Goal: Navigation & Orientation: Find specific page/section

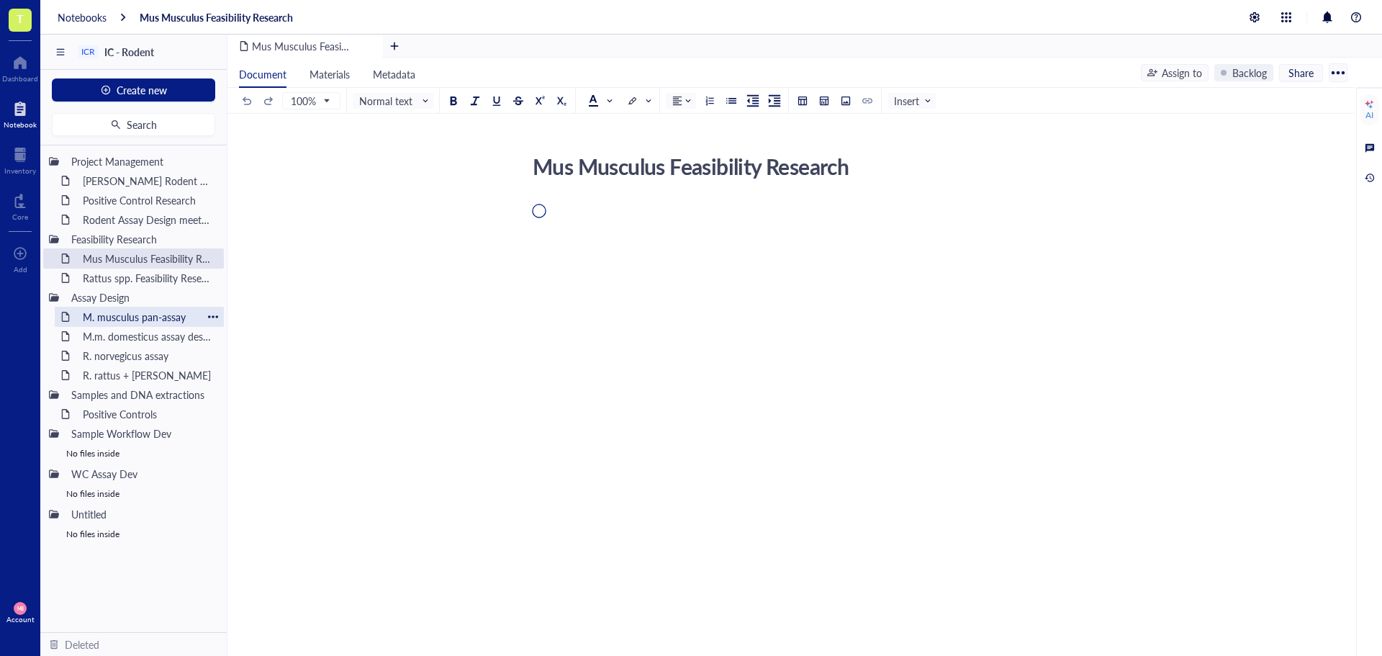
scroll to position [64, 0]
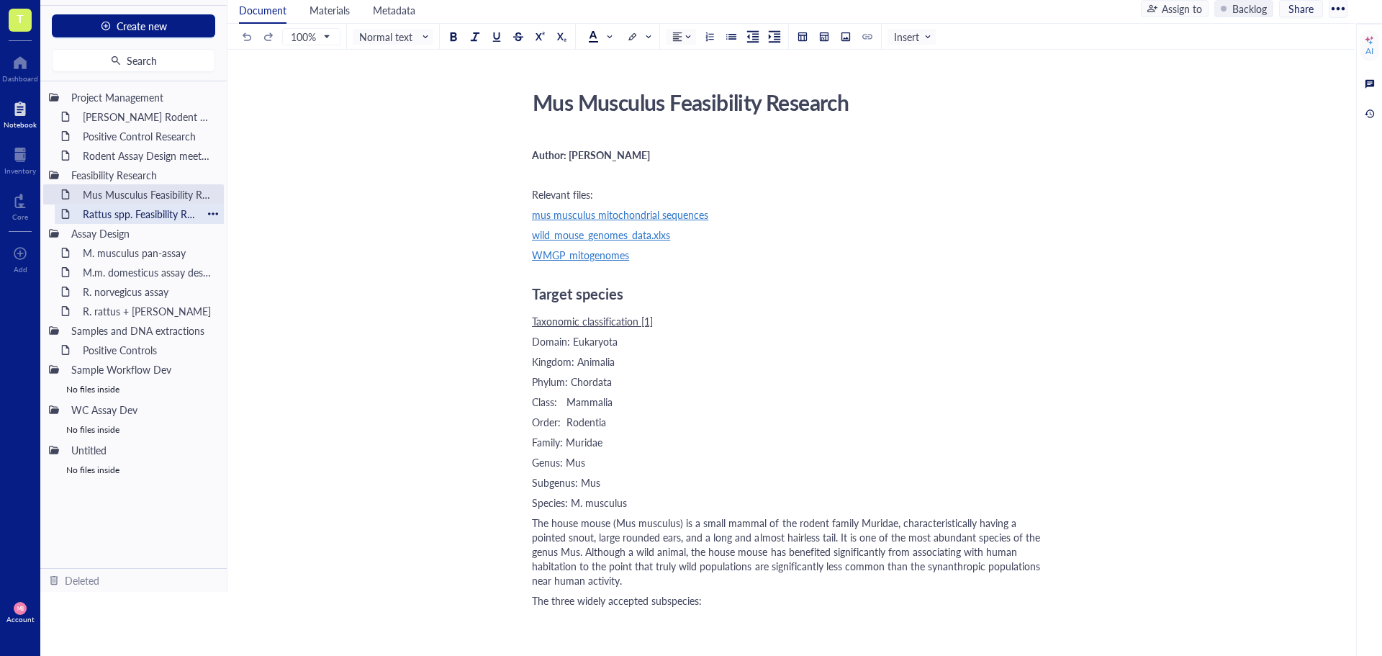
click at [122, 214] on div "Rattus spp. Feasibility Research" at bounding box center [139, 214] width 126 height 20
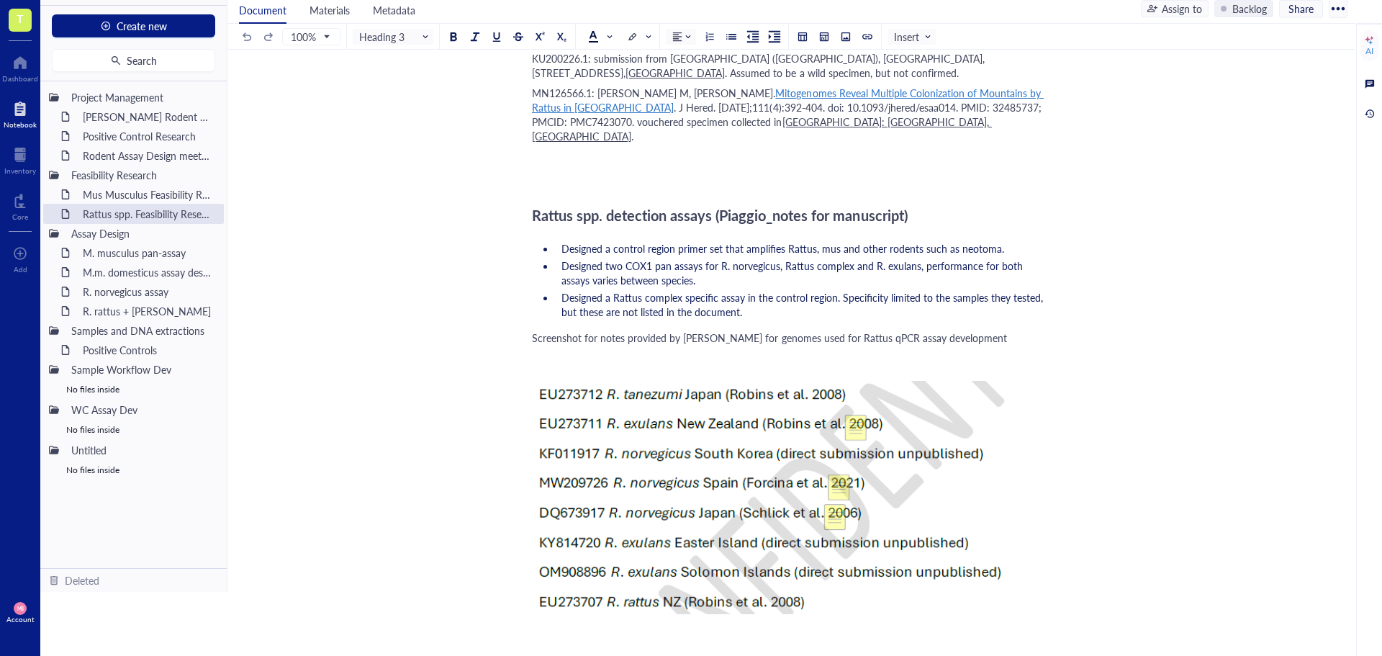
scroll to position [2808, 0]
click at [103, 292] on div "R. norvegicus assay" at bounding box center [139, 291] width 126 height 20
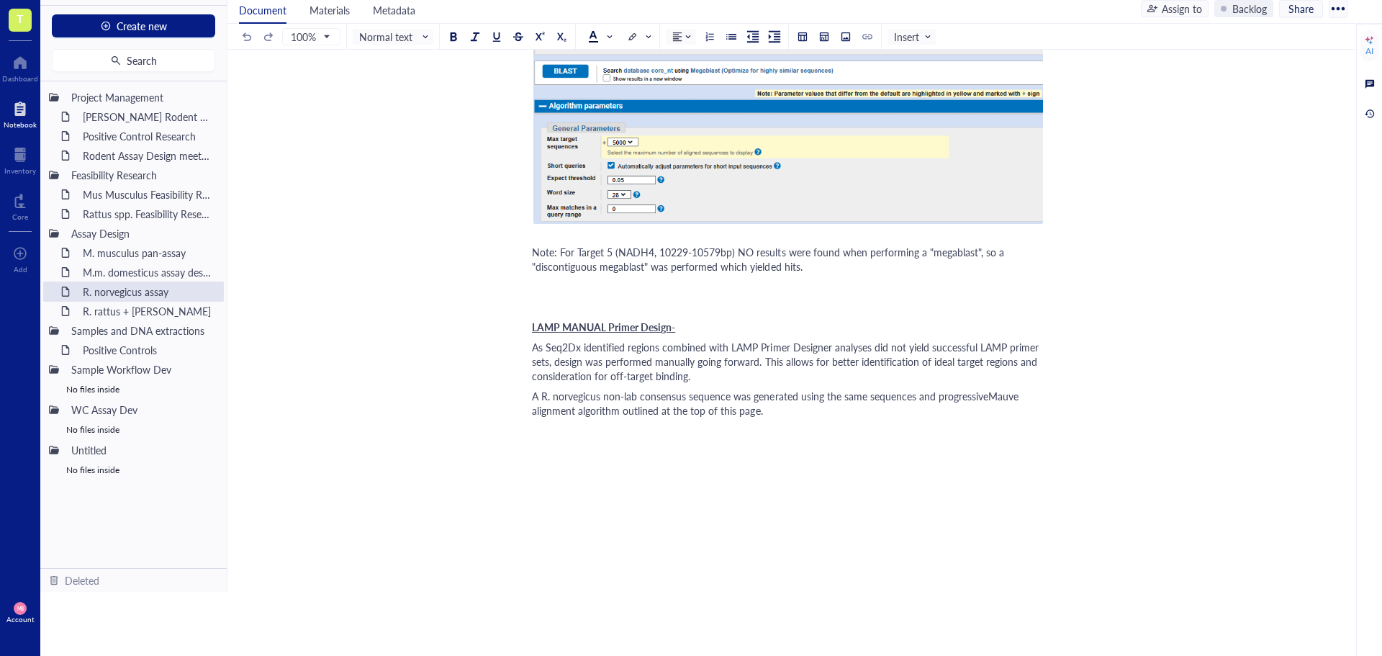
scroll to position [2376, 0]
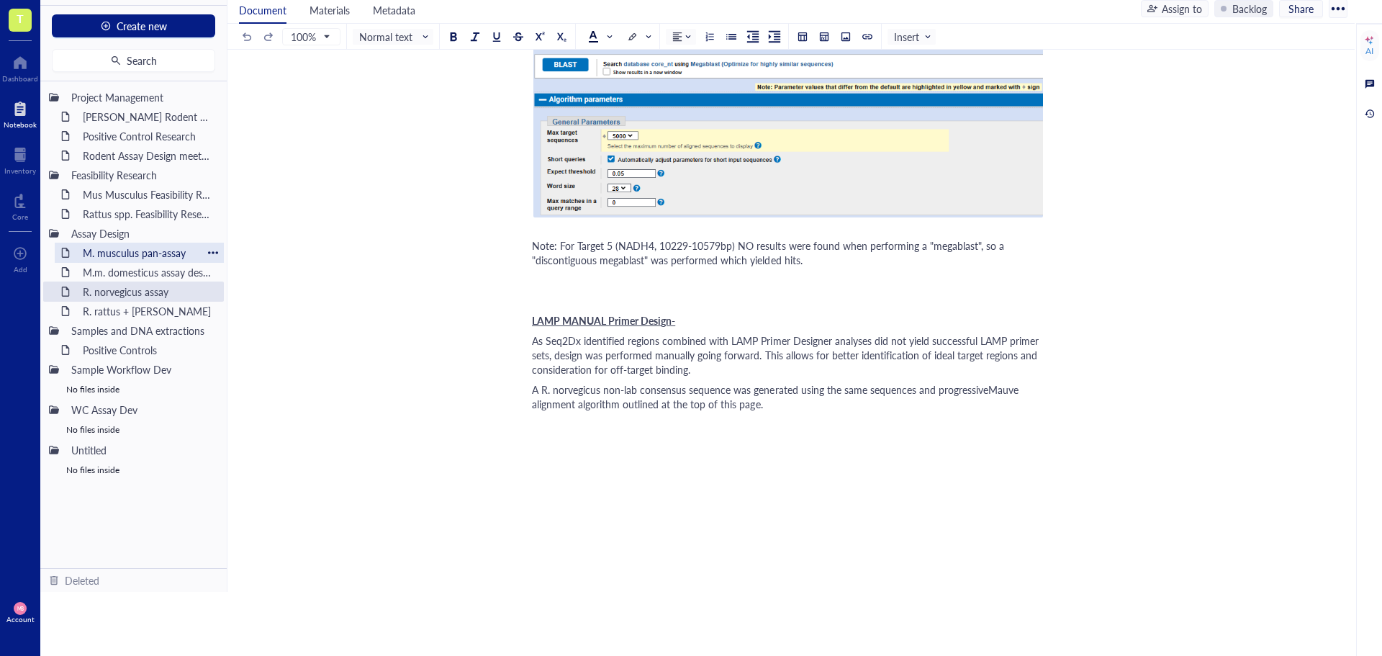
click at [111, 257] on div "M. musculus pan-assay" at bounding box center [139, 253] width 126 height 20
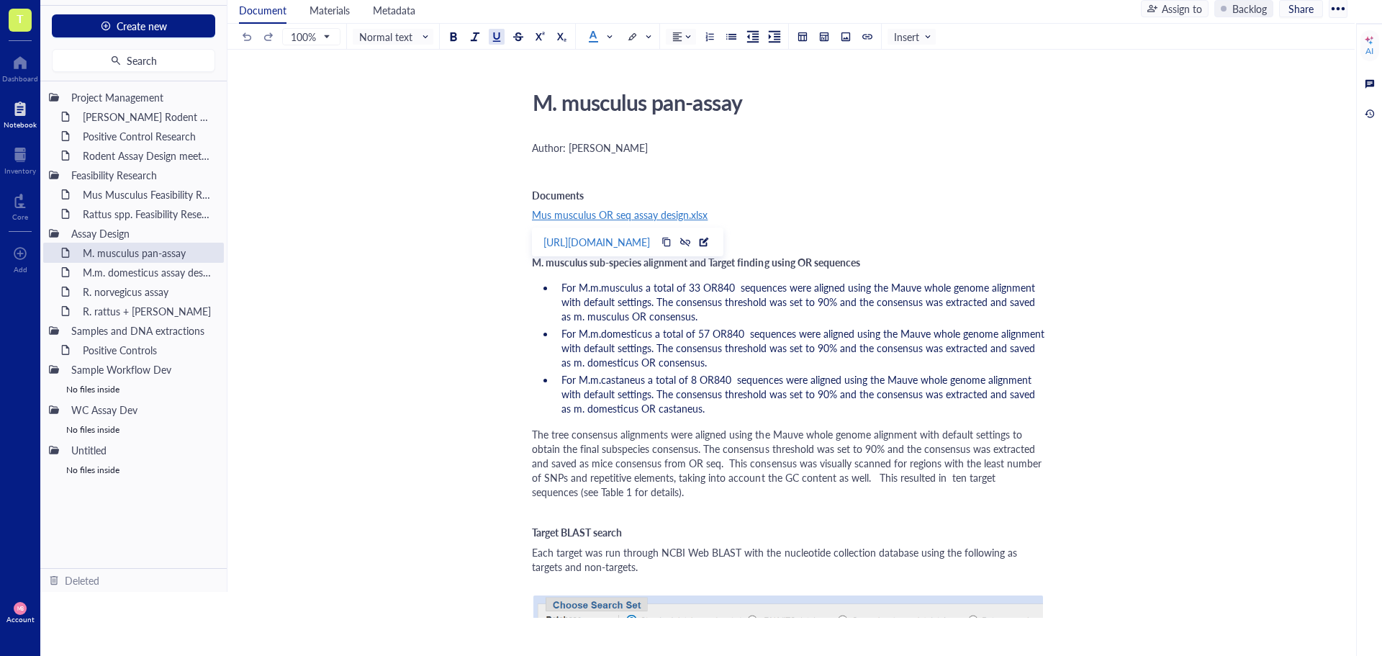
click at [659, 211] on span "Mus musculus OR seq assay design.xlsx" at bounding box center [620, 214] width 176 height 14
click at [650, 242] on div "[URL][DOMAIN_NAME]" at bounding box center [597, 242] width 107 height 19
click at [623, 217] on span "Mus musculus OR seq assay design.xlsx" at bounding box center [620, 214] width 176 height 14
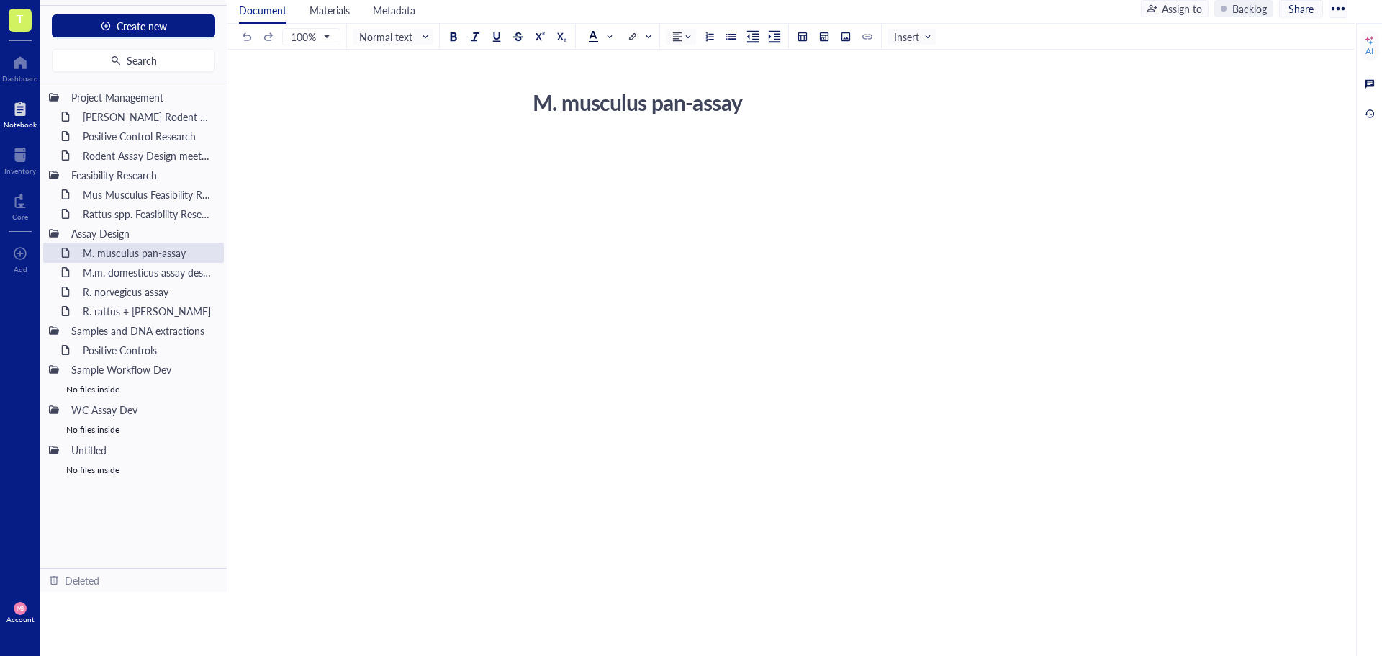
click at [30, 16] on span "T" at bounding box center [20, 20] width 23 height 23
click at [21, 65] on div at bounding box center [691, 328] width 1382 height 656
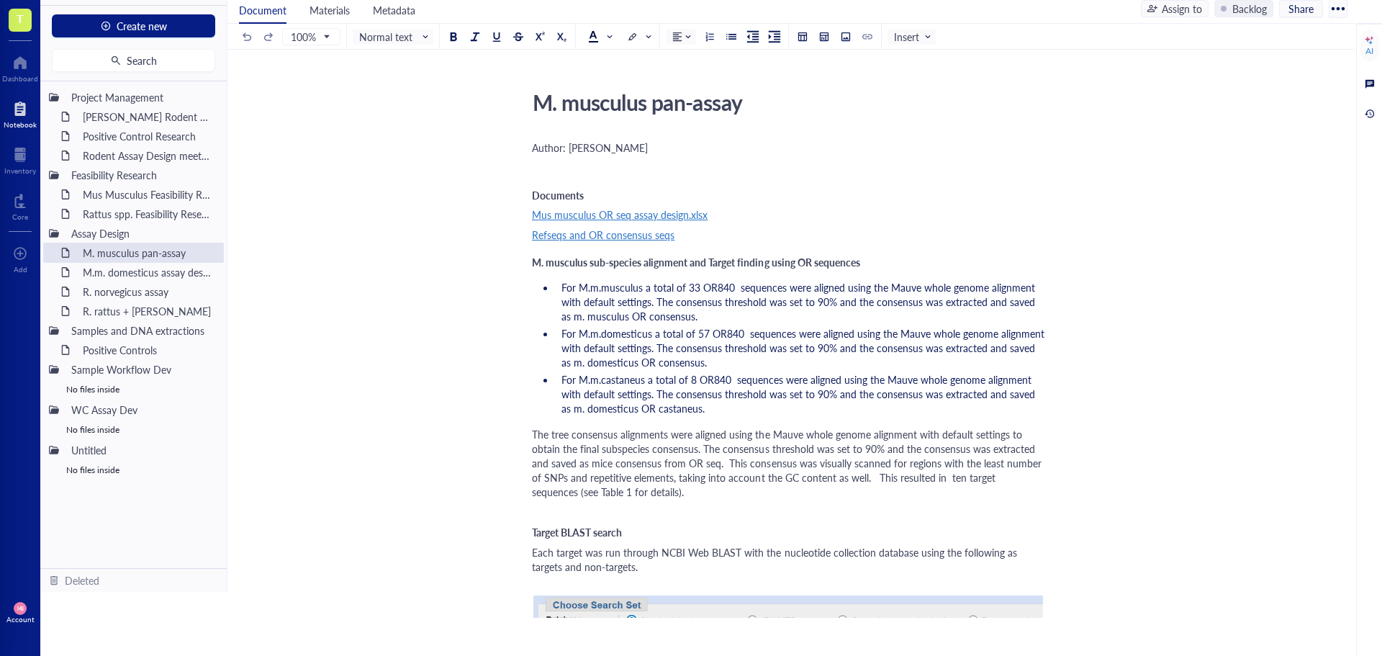
click at [71, 141] on div at bounding box center [691, 328] width 1382 height 656
click at [9, 59] on div at bounding box center [20, 62] width 36 height 23
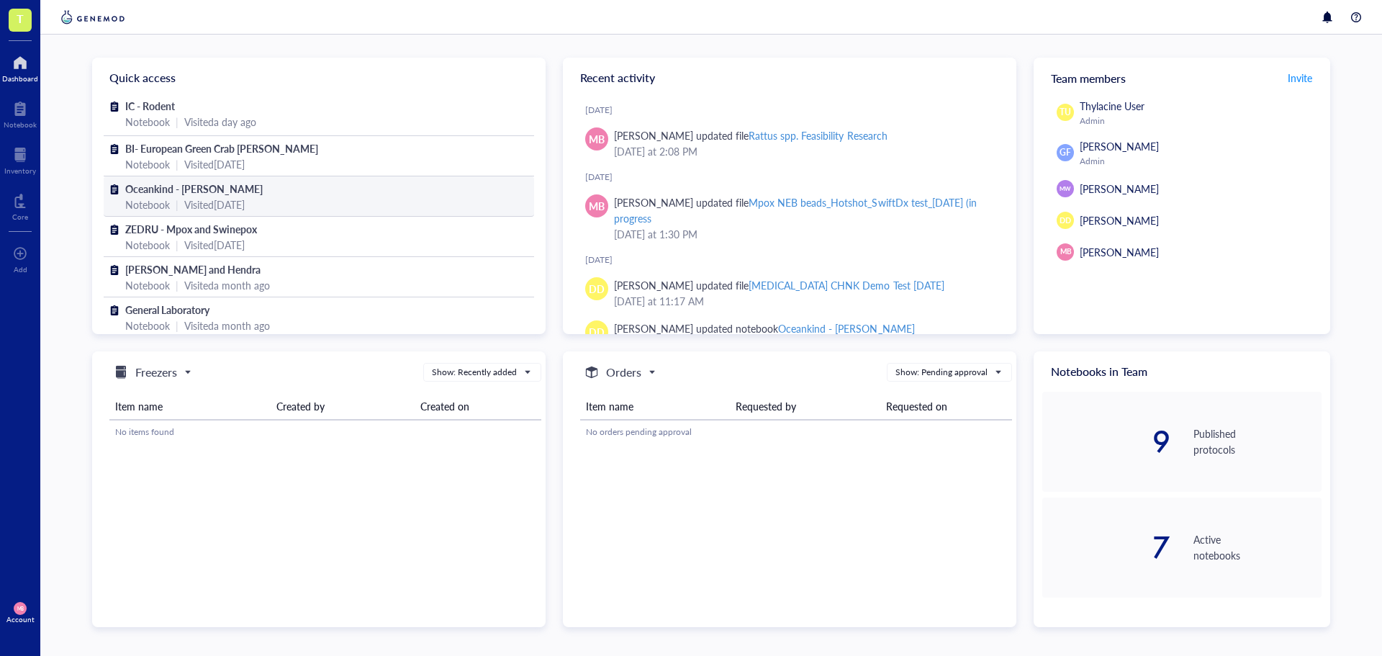
click at [297, 210] on div "Notebook | Visited [DATE]" at bounding box center [318, 205] width 387 height 16
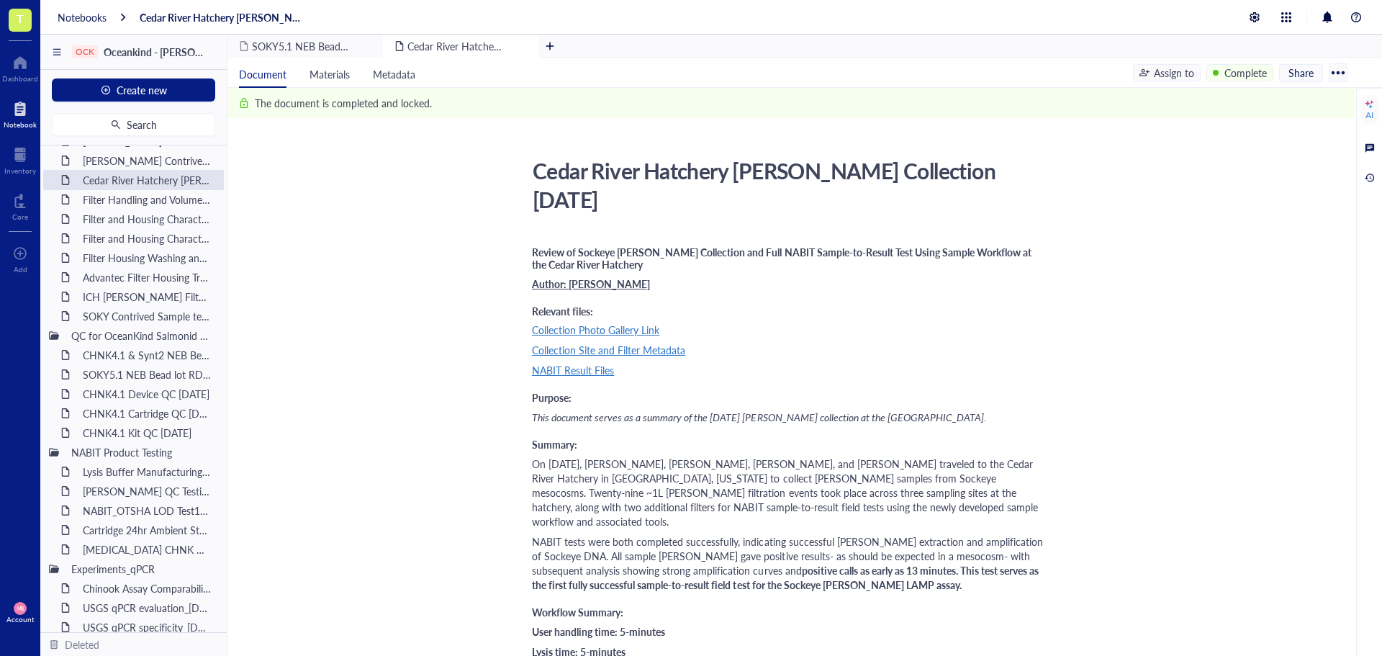
scroll to position [1440, 0]
click at [113, 354] on div "CHNK4.1 & Synt2 NEB Bead QC [DATE]" at bounding box center [139, 354] width 126 height 20
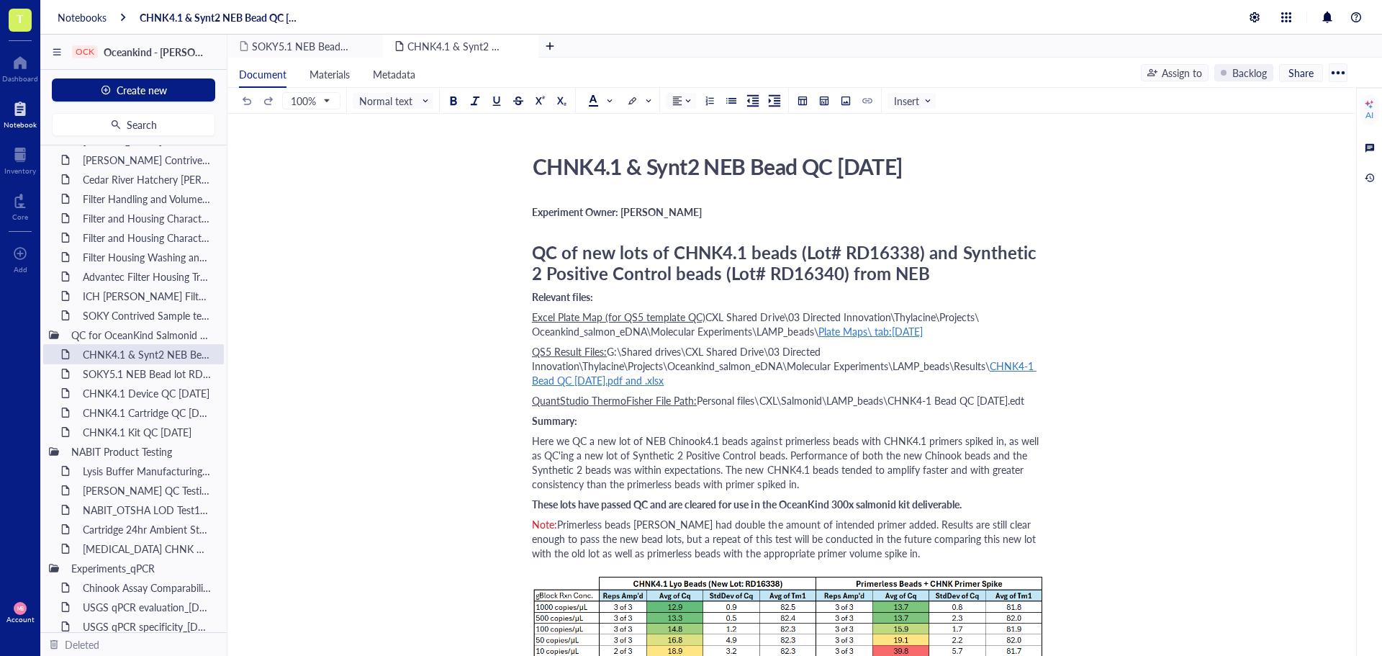
scroll to position [72, 0]
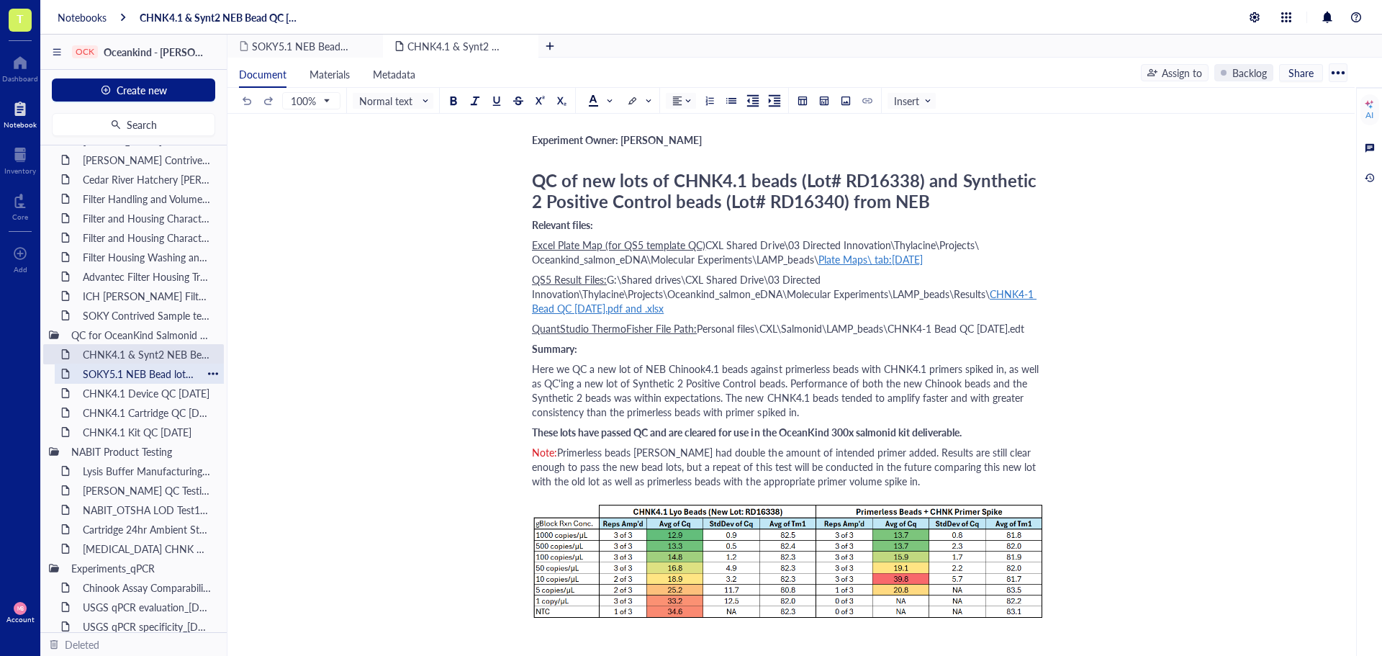
click at [125, 370] on div "SOKY5.1 NEB Bead lot RD16339 QC [DATE]" at bounding box center [139, 374] width 126 height 20
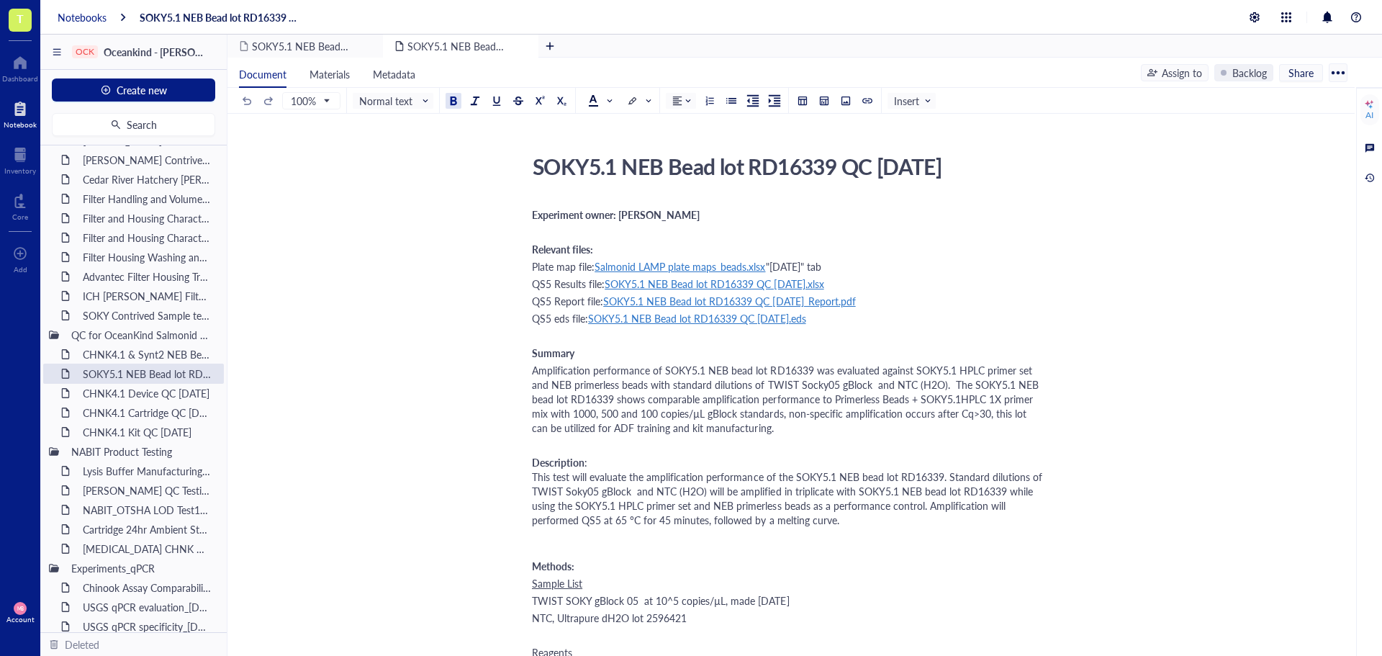
click at [81, 11] on div "Notebooks" at bounding box center [82, 17] width 49 height 13
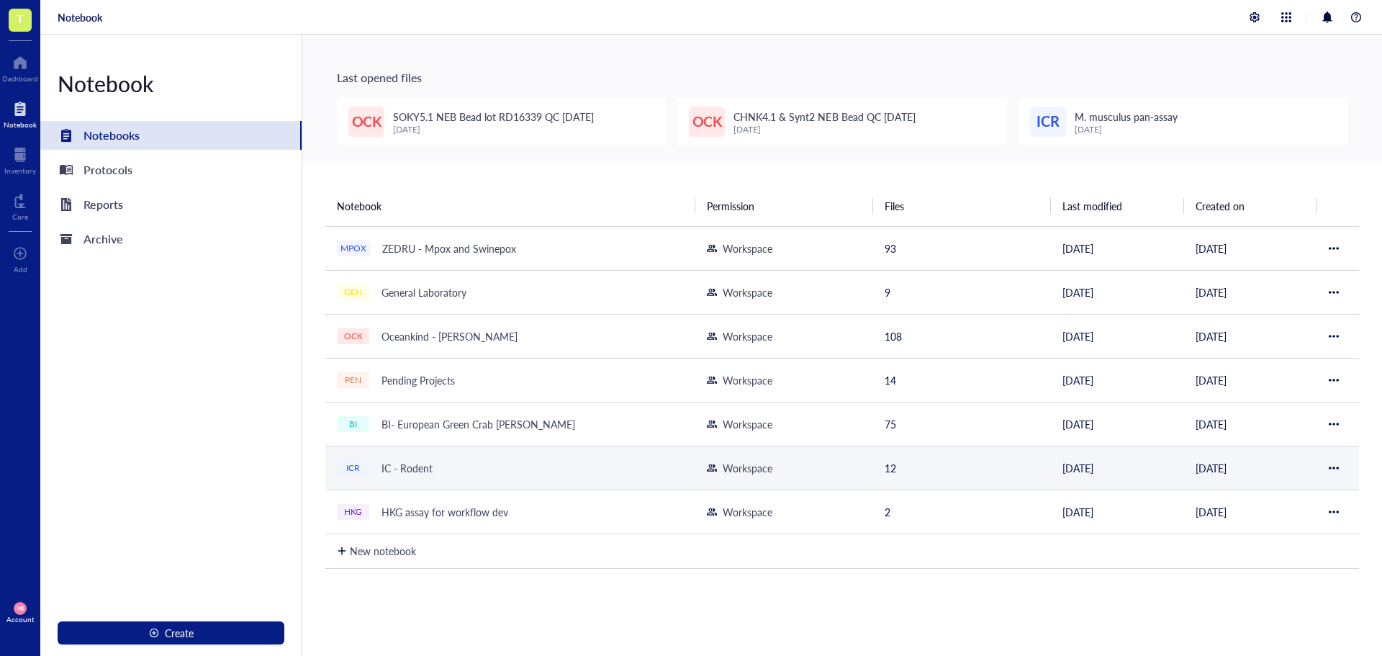
click at [397, 463] on div "IC - Rodent" at bounding box center [407, 468] width 64 height 20
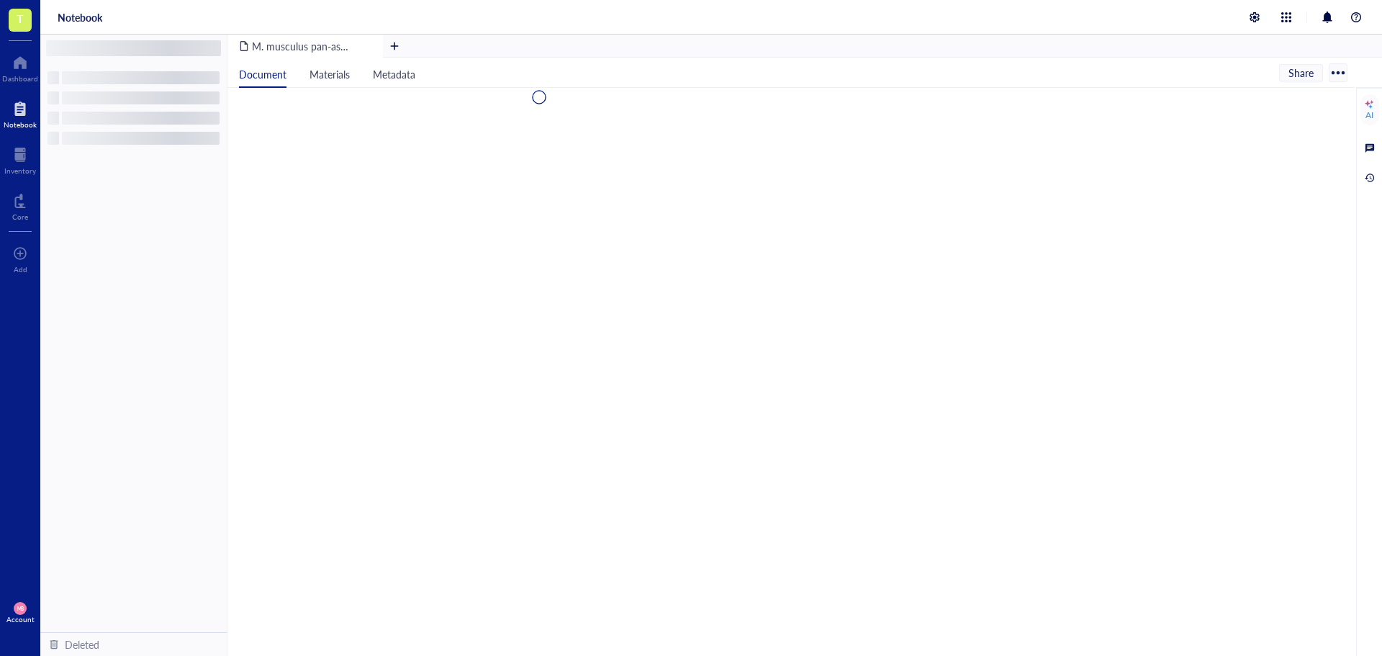
click at [397, 463] on div at bounding box center [790, 372] width 1127 height 568
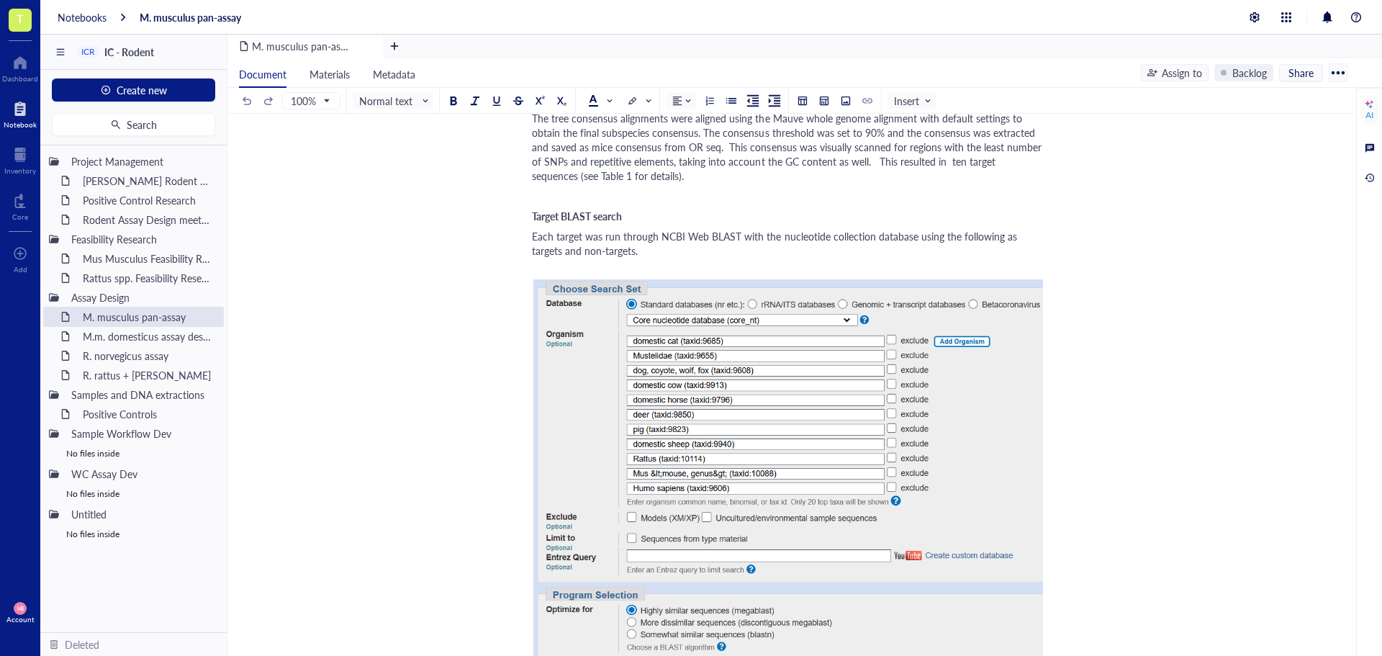
scroll to position [432, 0]
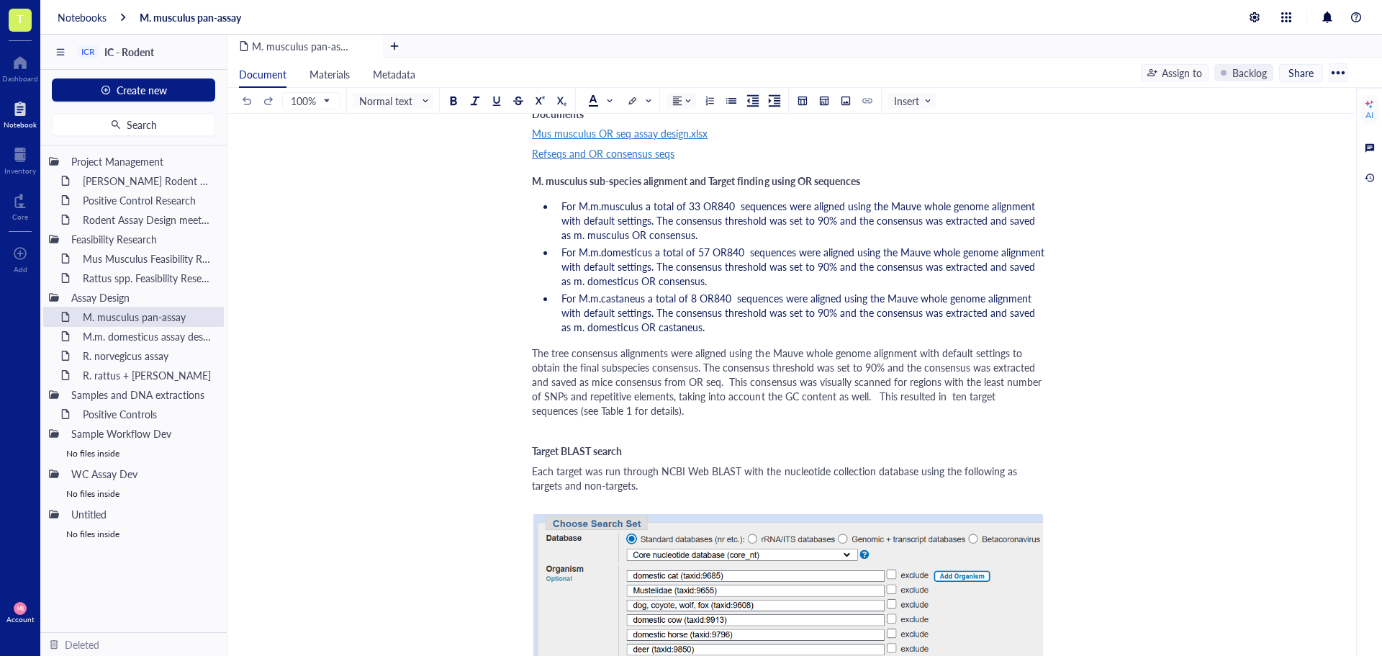
scroll to position [0, 0]
